Goal: Find specific page/section: Find specific page/section

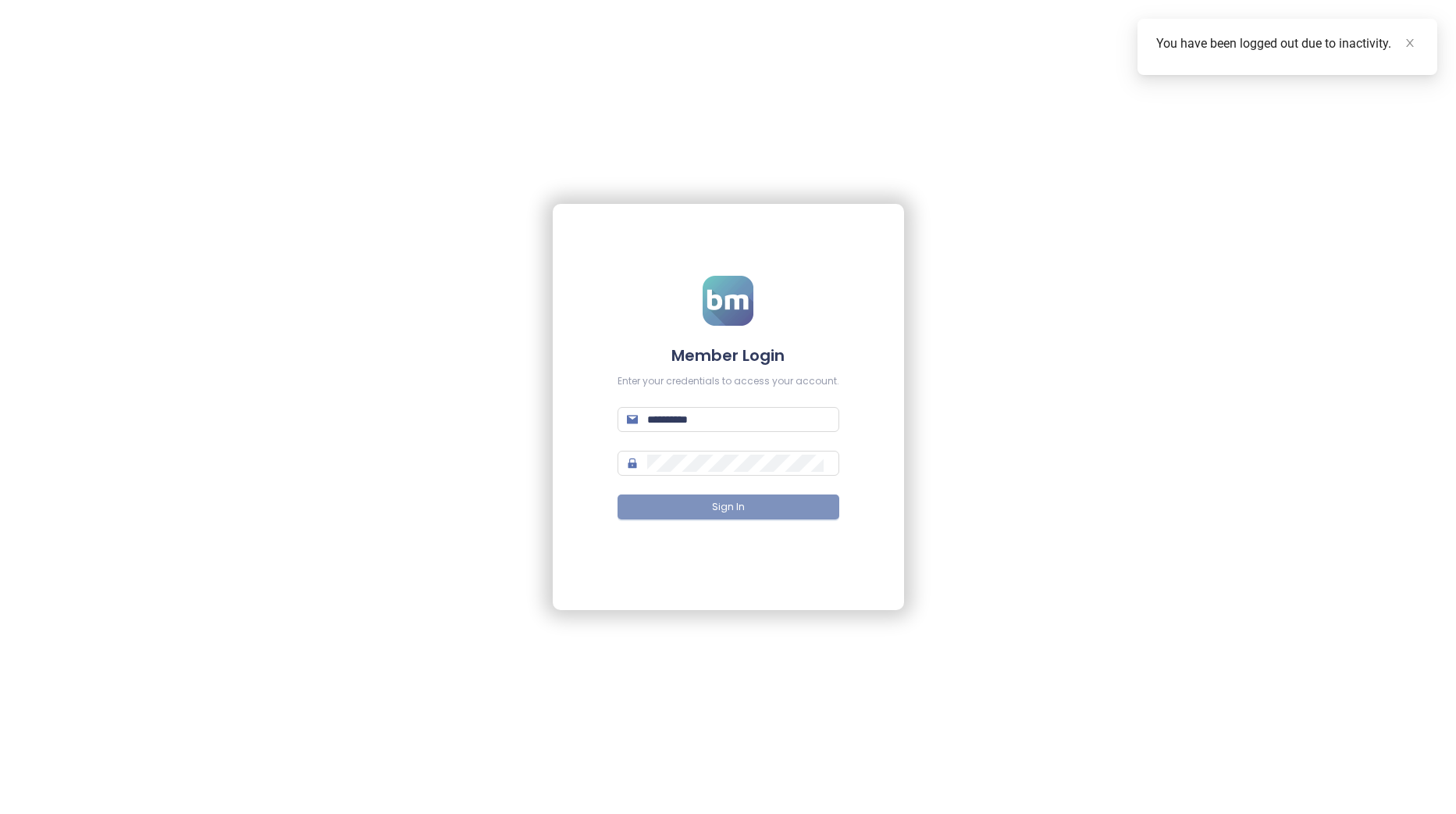
click at [780, 504] on button "Sign In" at bounding box center [728, 506] width 221 height 25
click at [1408, 43] on icon "close" at bounding box center [1410, 42] width 11 height 11
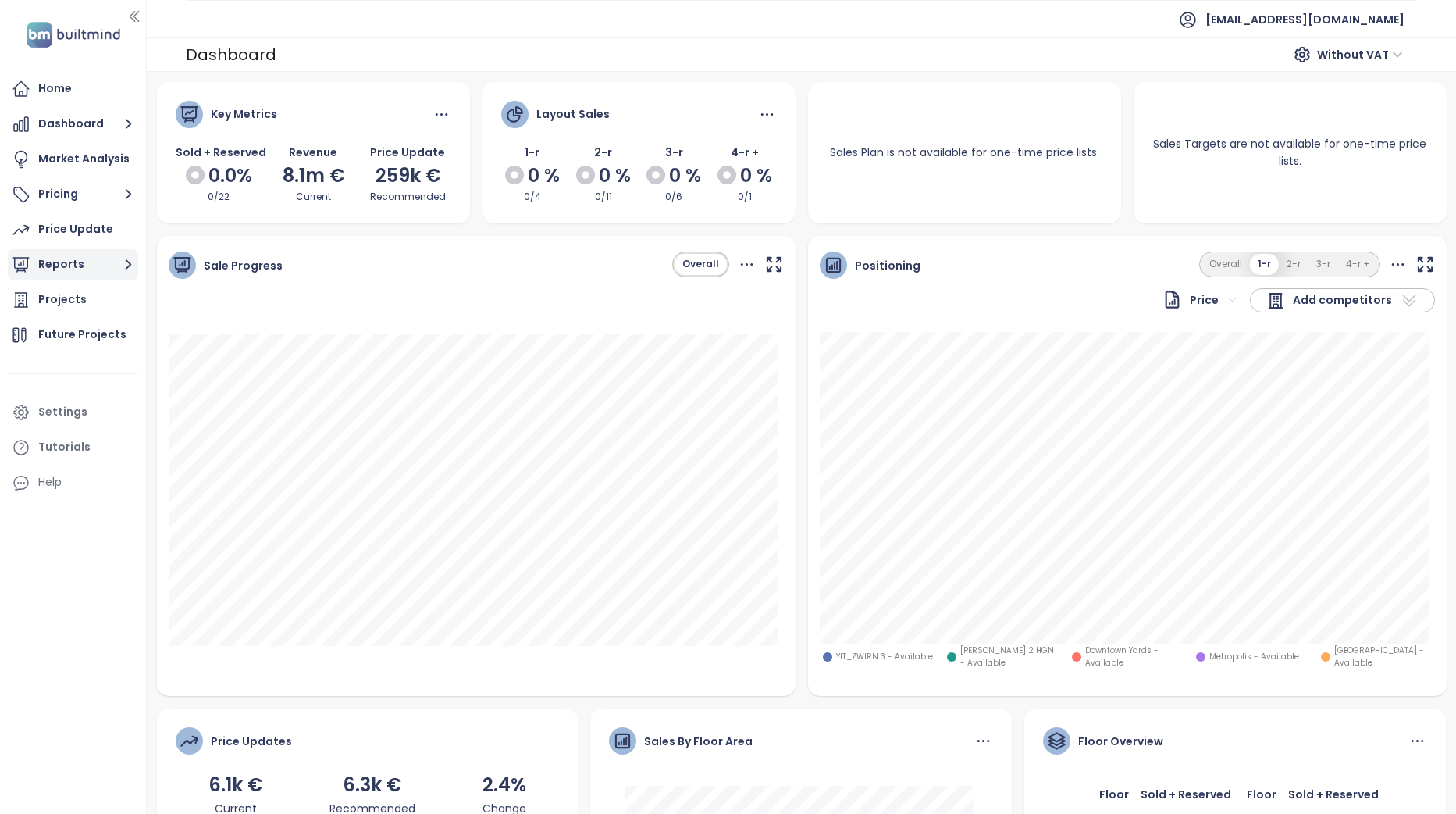
click at [68, 262] on button "Reports" at bounding box center [73, 265] width 131 height 31
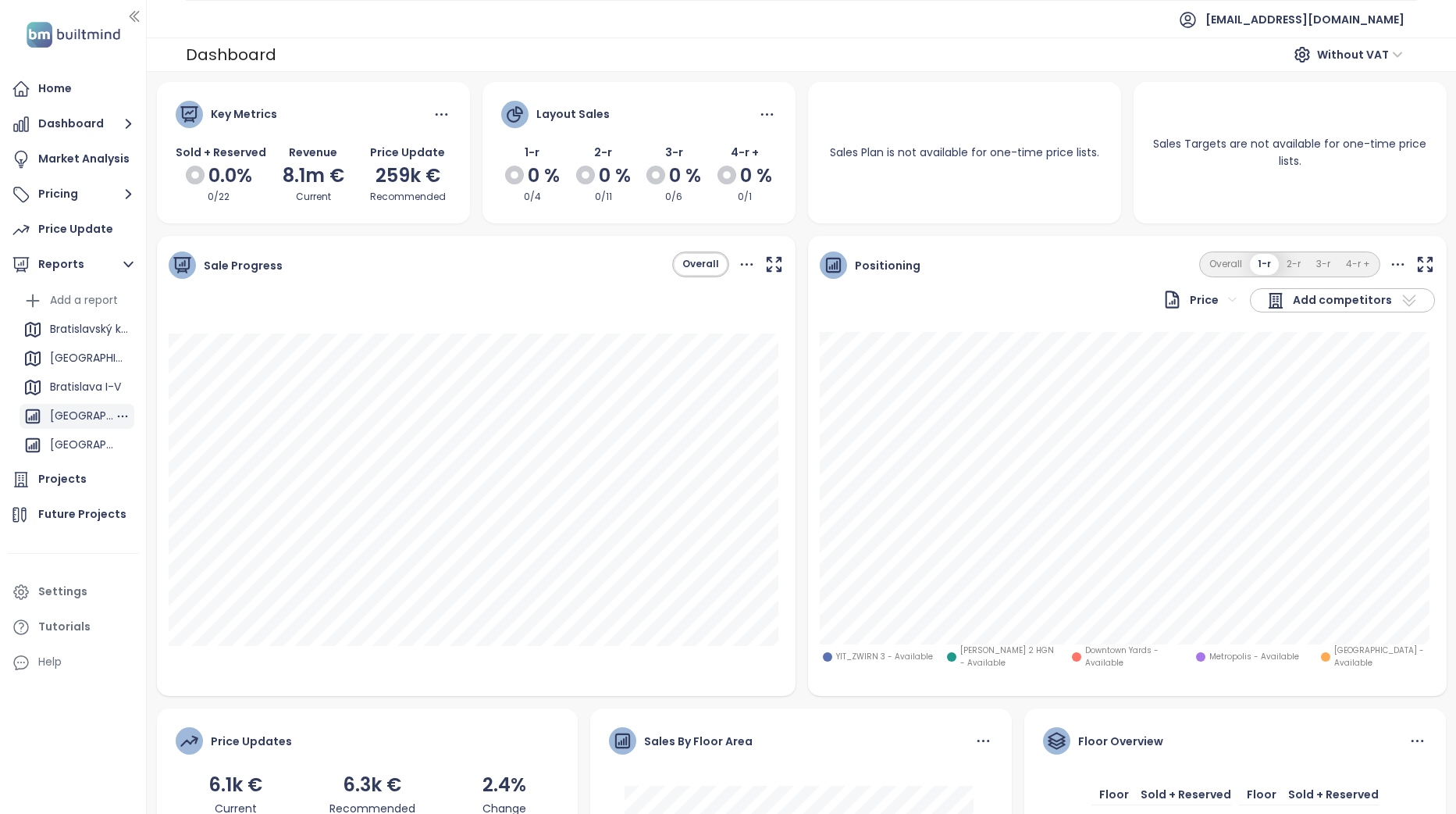
click at [78, 416] on div "[GEOGRAPHIC_DATA]" at bounding box center [82, 415] width 65 height 20
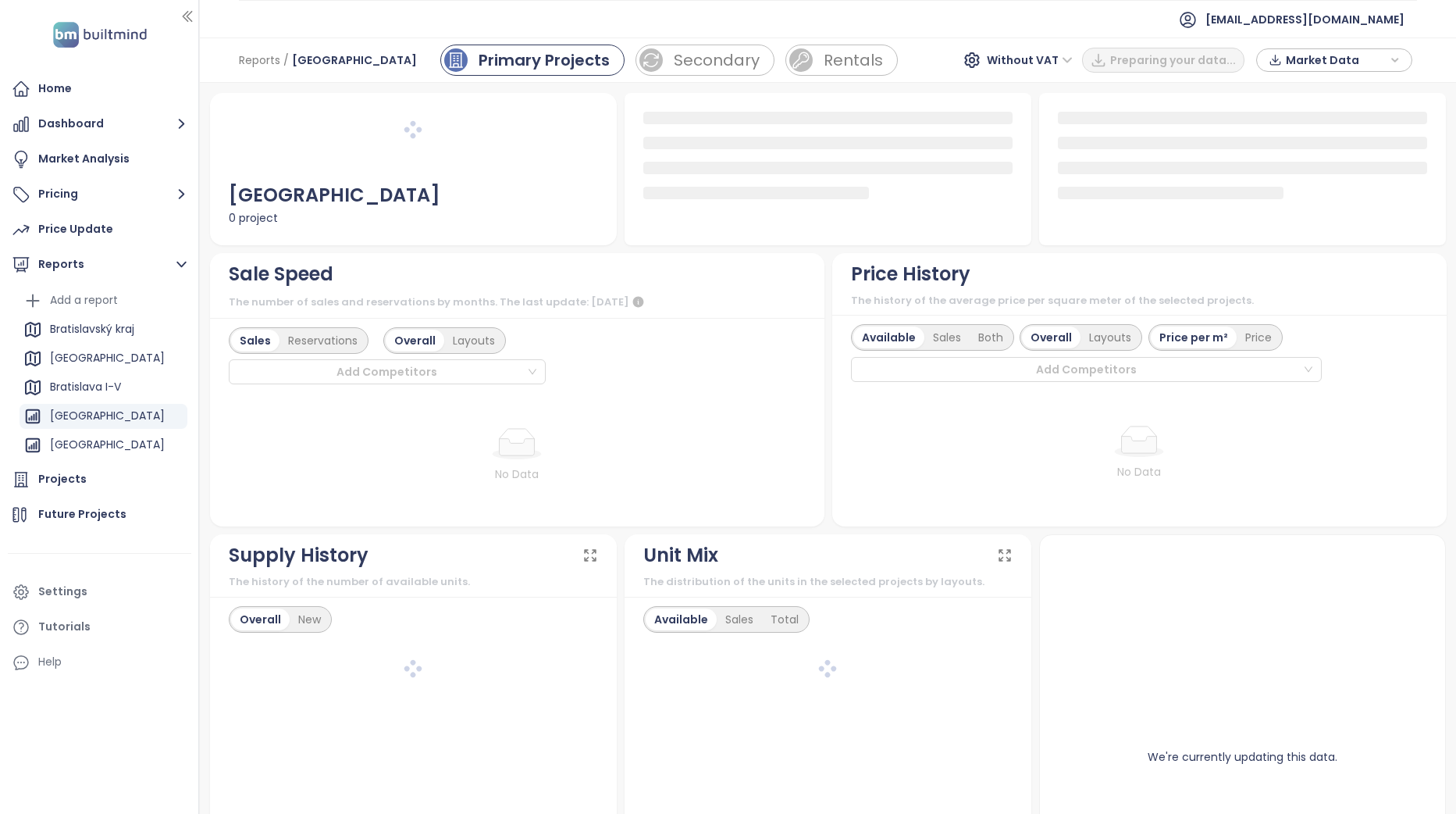
drag, startPoint x: 143, startPoint y: 390, endPoint x: 200, endPoint y: 405, distance: 58.9
click at [200, 405] on div at bounding box center [198, 407] width 8 height 814
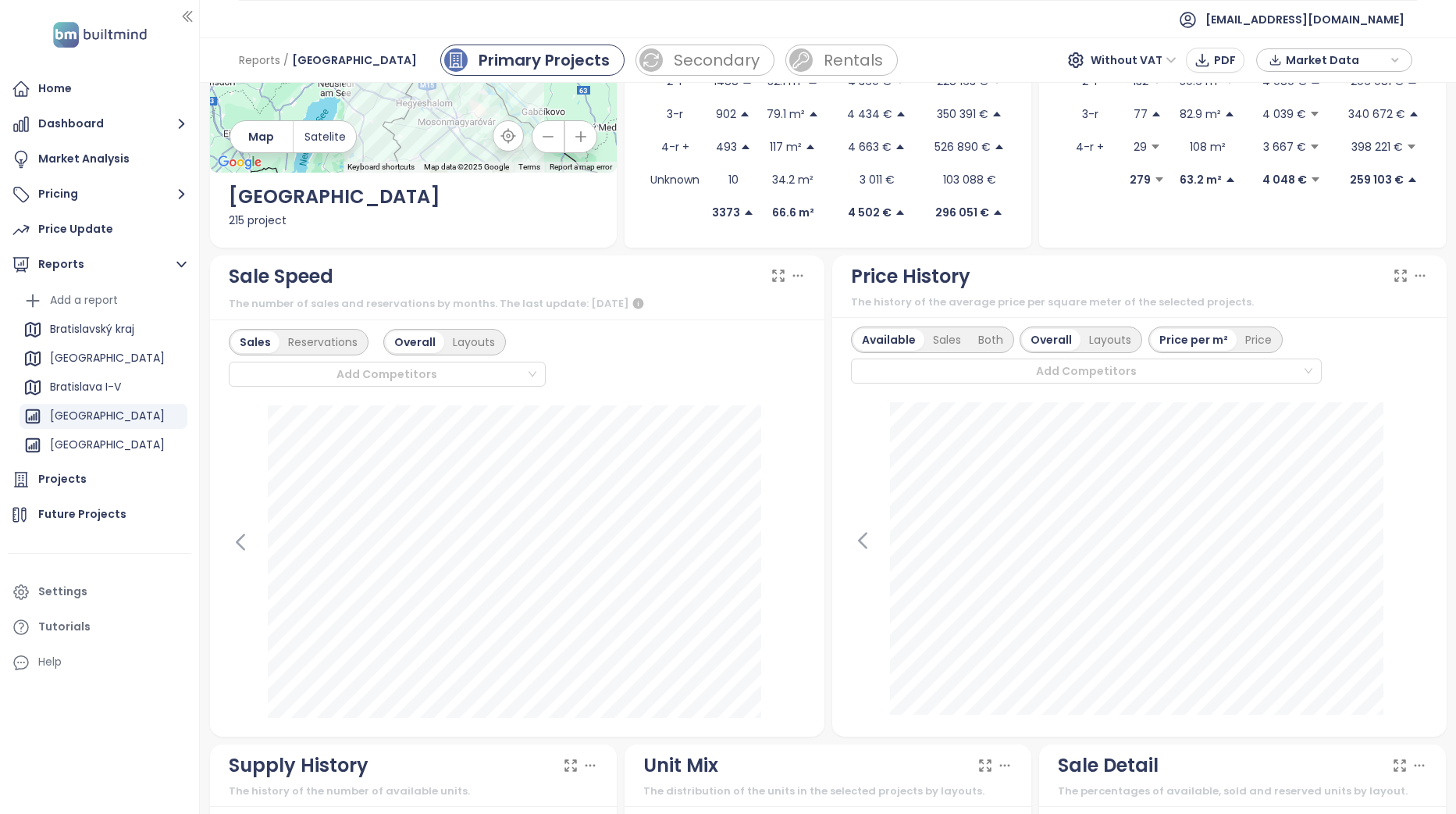
scroll to position [390, 0]
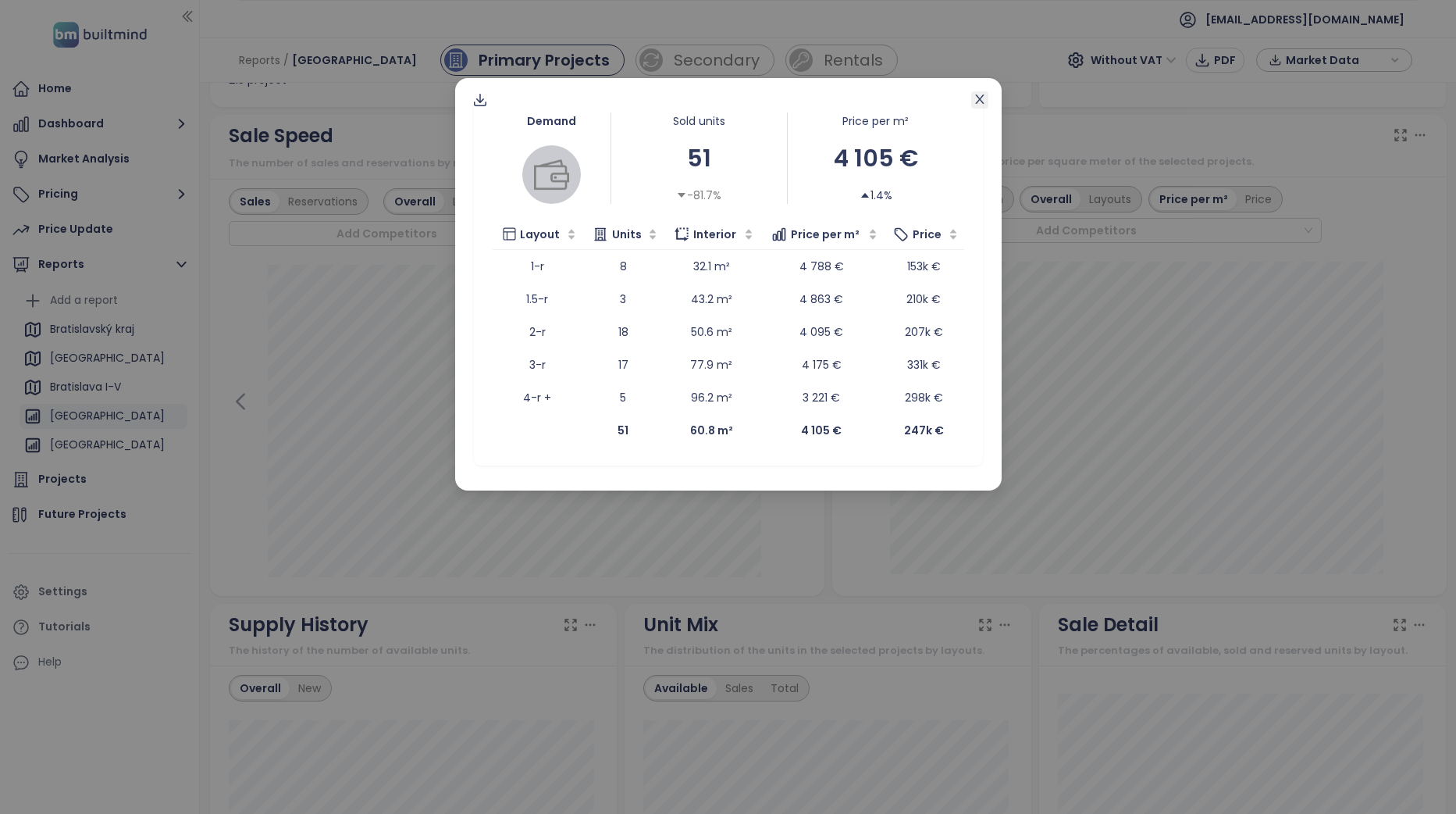
click at [980, 104] on icon "close" at bounding box center [980, 99] width 12 height 12
click at [1028, 356] on div "Demand Sold units 51 -81.7% Price per m² 4 105 € 1.4% Layout Units Interior Pri…" at bounding box center [728, 407] width 1456 height 814
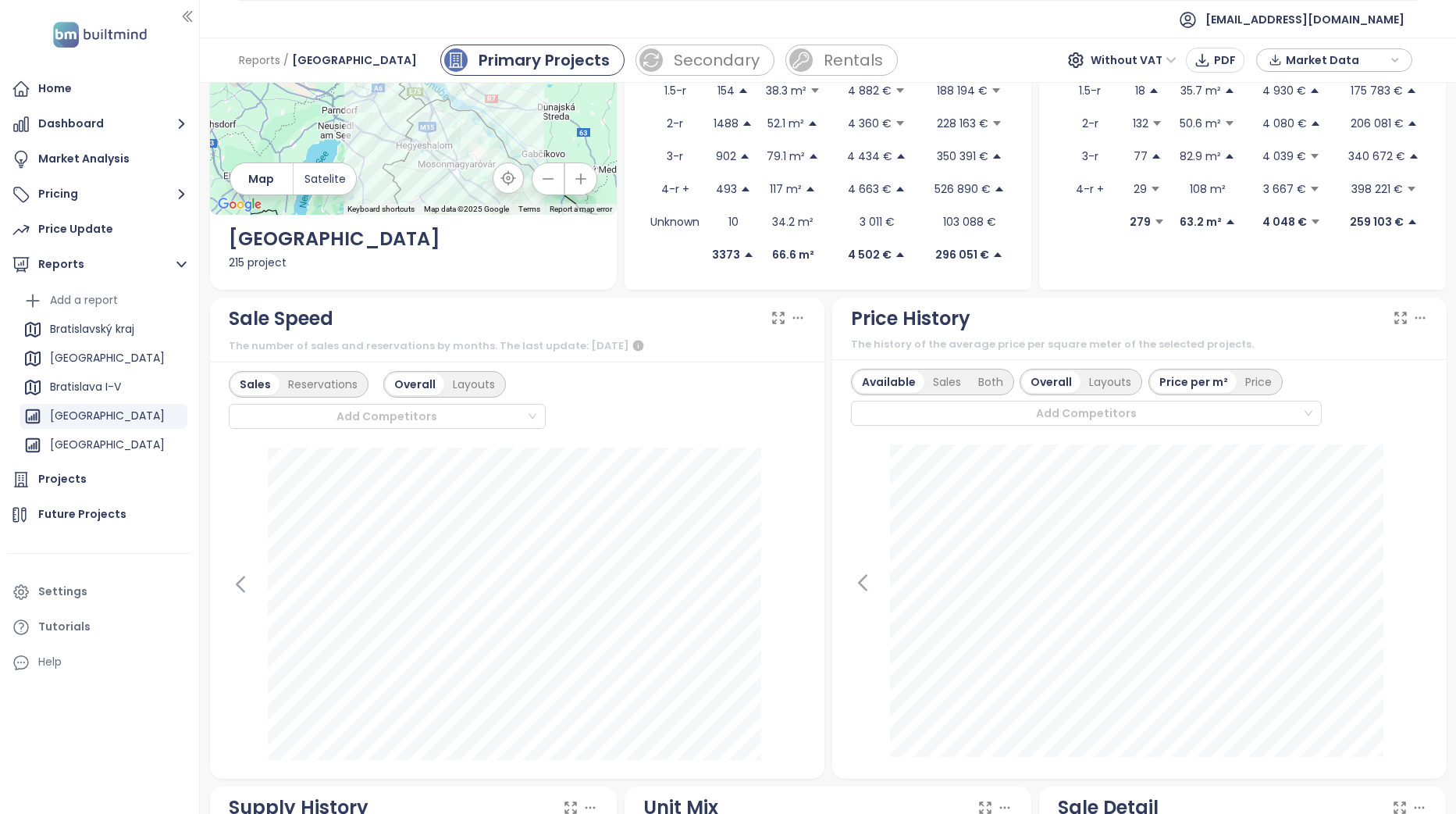
scroll to position [0, 0]
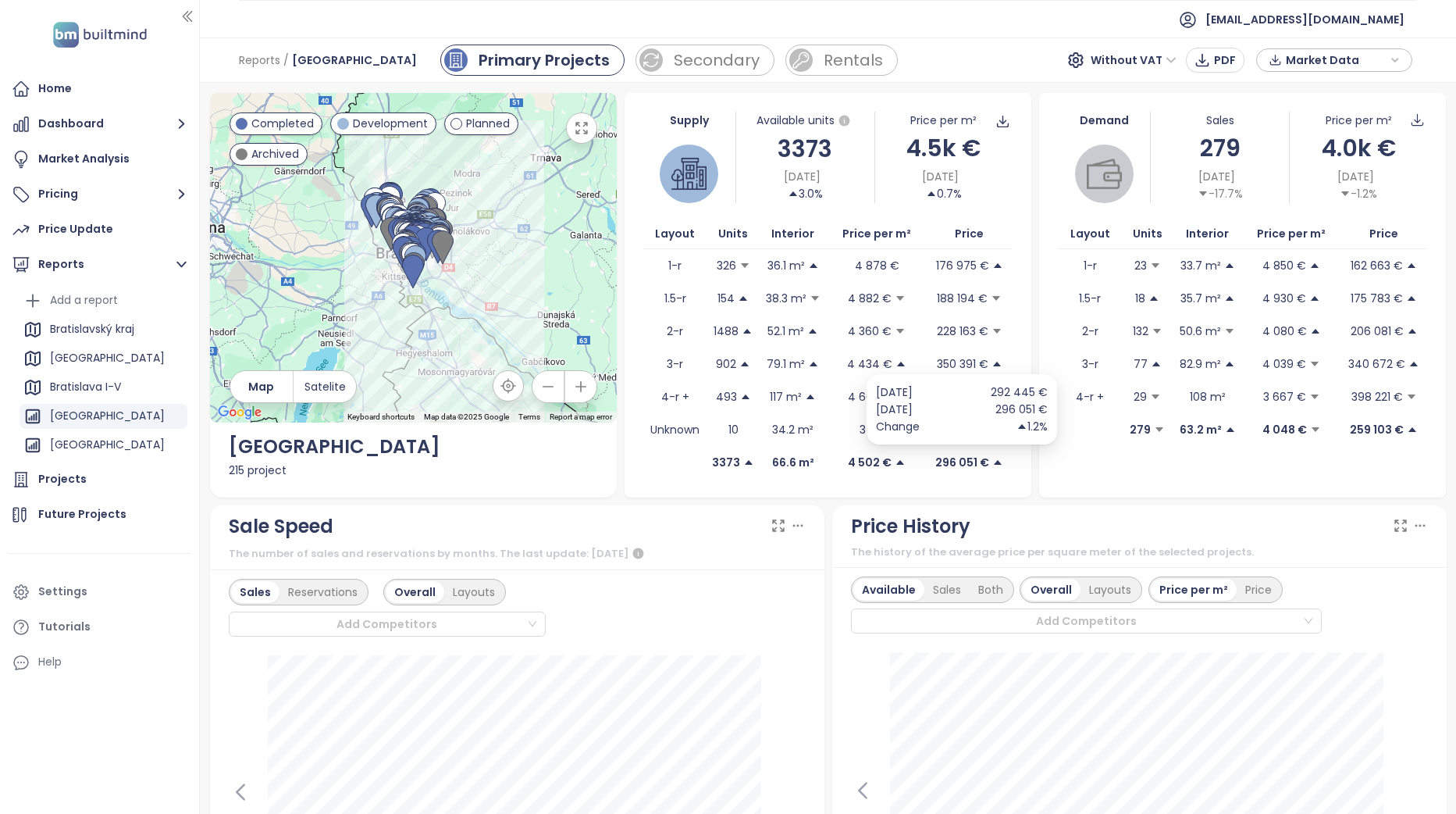
click at [995, 461] on icon "caret-up" at bounding box center [998, 462] width 8 height 4
